Goal: Information Seeking & Learning: Learn about a topic

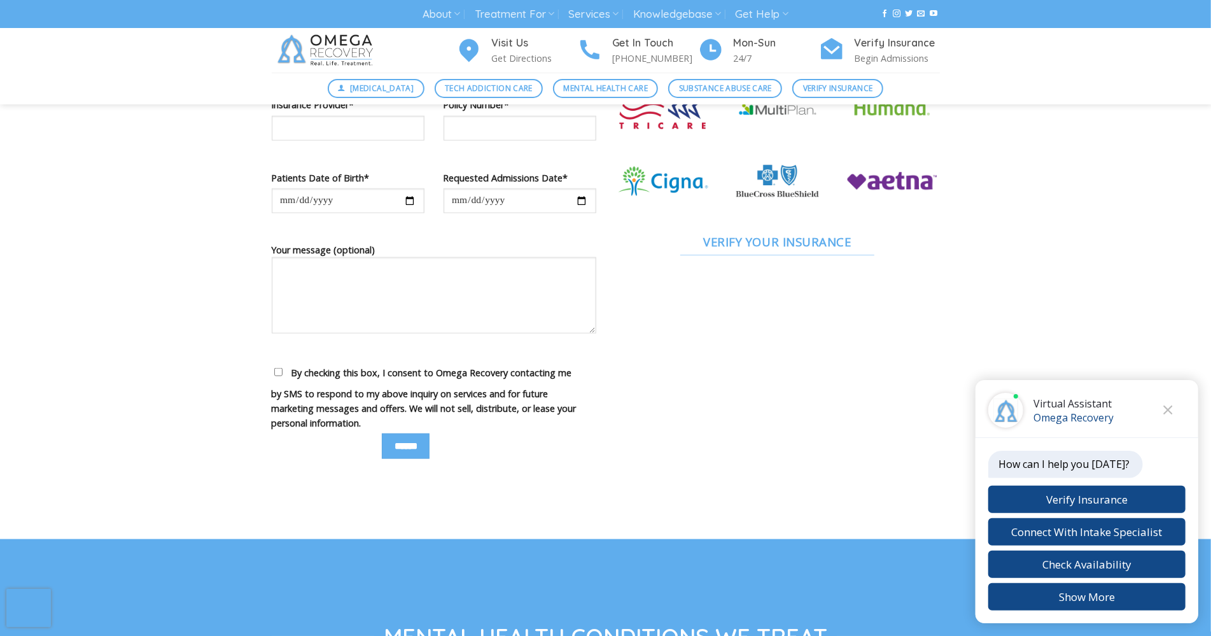
scroll to position [912, 0]
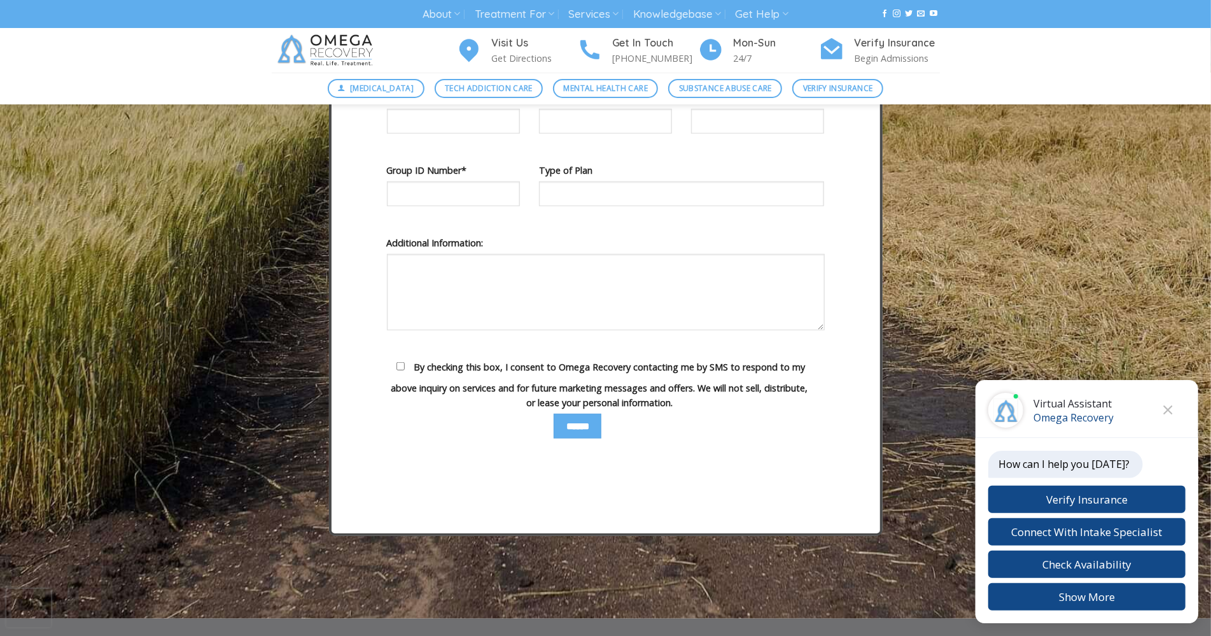
scroll to position [4284, 0]
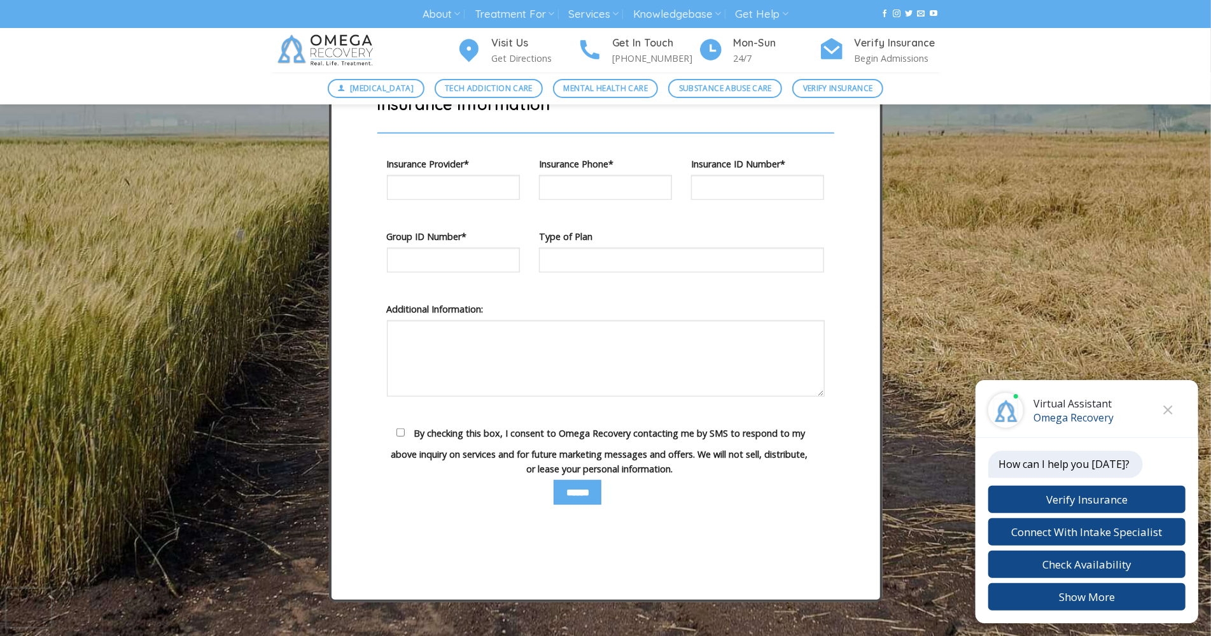
click at [352, 50] on img at bounding box center [327, 50] width 111 height 45
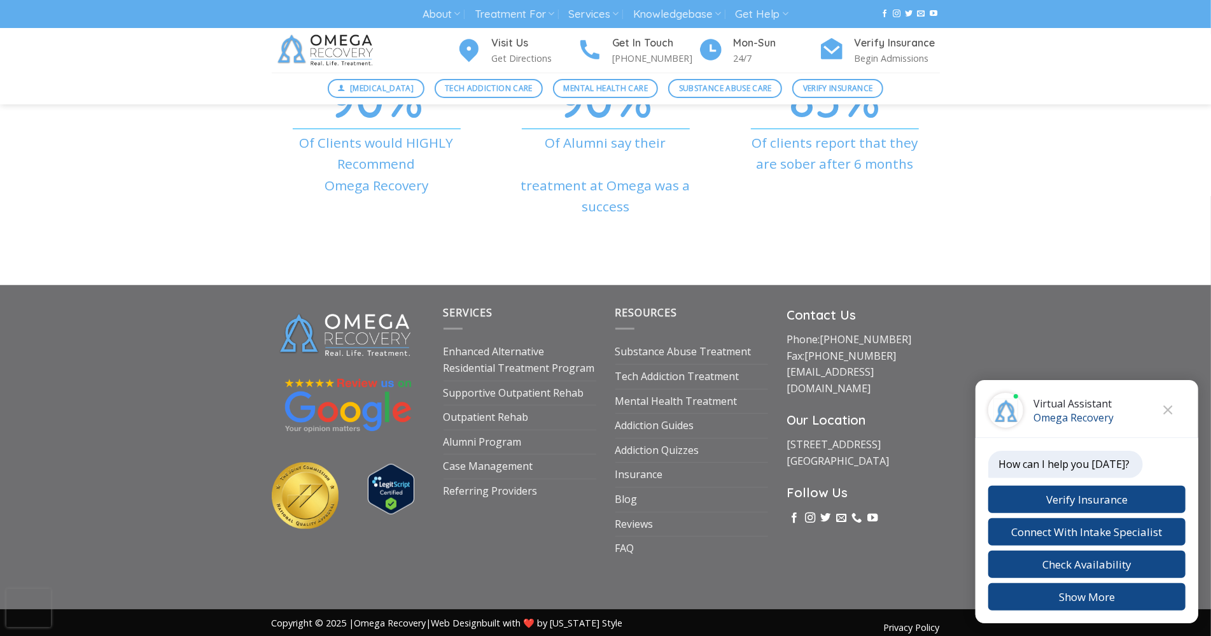
scroll to position [4342, 0]
